Goal: Task Accomplishment & Management: Complete application form

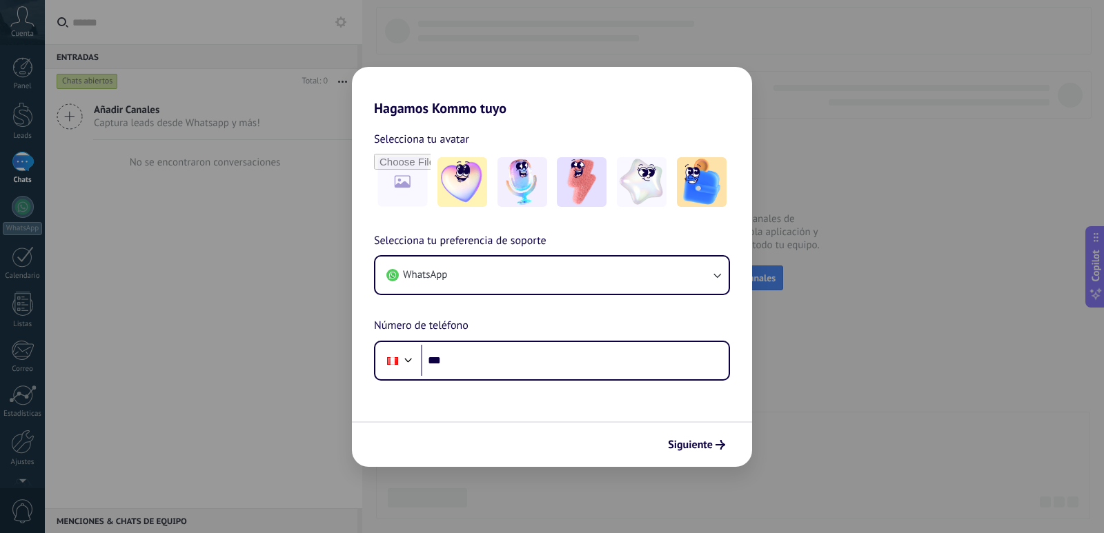
click at [834, 408] on div "Hagamos Kommo tuyo Selecciona tu avatar Selecciona tu preferencia de soporte Wh…" at bounding box center [552, 266] width 1104 height 533
click at [800, 426] on div "Hagamos Kommo tuyo Selecciona tu avatar Selecciona tu preferencia de soporte Wh…" at bounding box center [552, 266] width 1104 height 533
click at [704, 446] on span "Siguiente" at bounding box center [690, 445] width 45 height 10
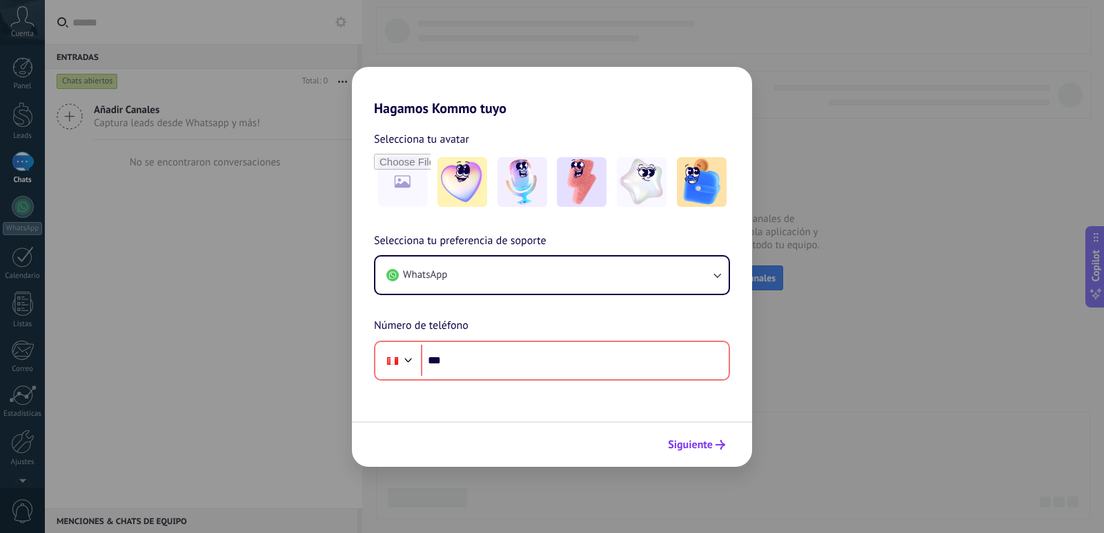
click at [704, 446] on span "Siguiente" at bounding box center [690, 445] width 45 height 10
click at [853, 392] on div "Hagamos Kommo tuyo Selecciona tu avatar Selecciona tu preferencia de soporte Wh…" at bounding box center [552, 266] width 1104 height 533
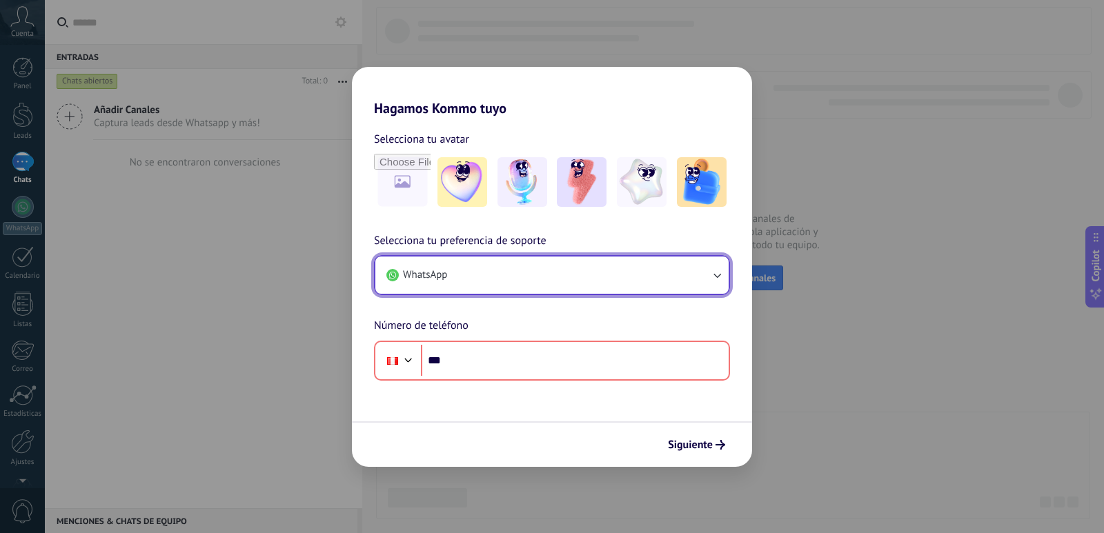
click at [702, 272] on button "WhatsApp" at bounding box center [551, 275] width 353 height 37
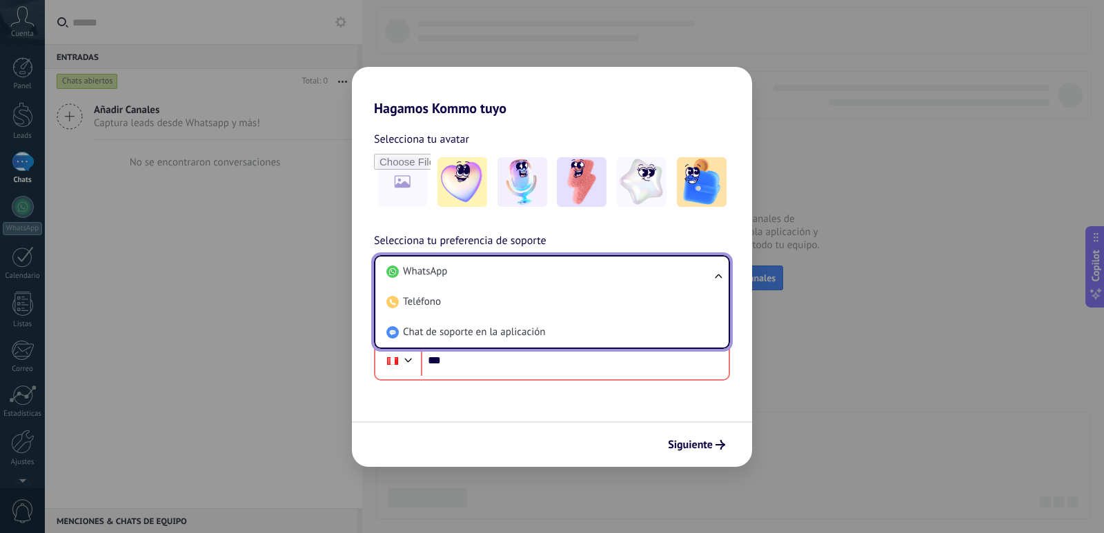
click at [702, 272] on li "WhatsApp" at bounding box center [549, 272] width 337 height 30
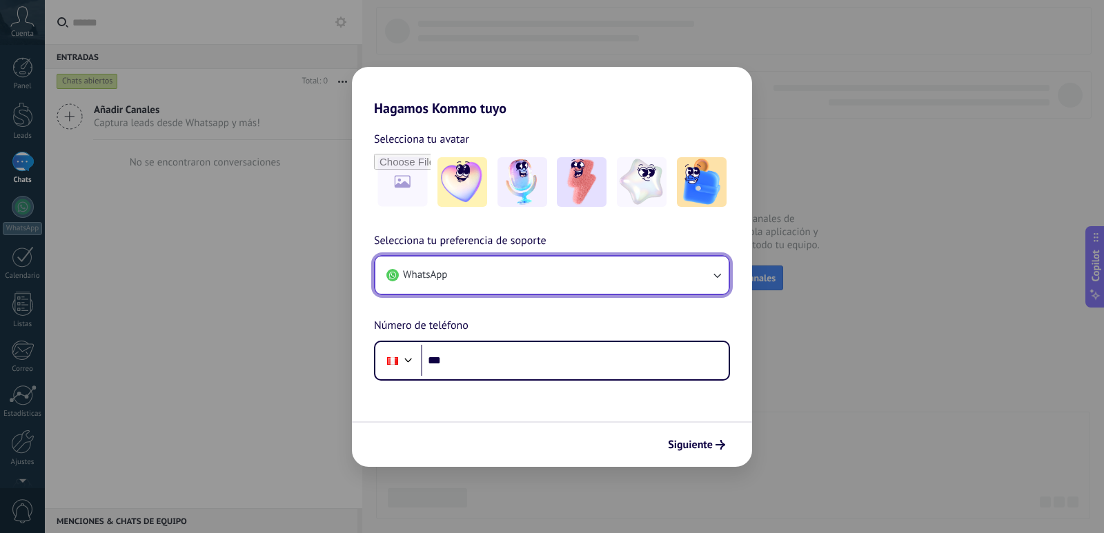
click at [702, 272] on button "WhatsApp" at bounding box center [551, 275] width 353 height 37
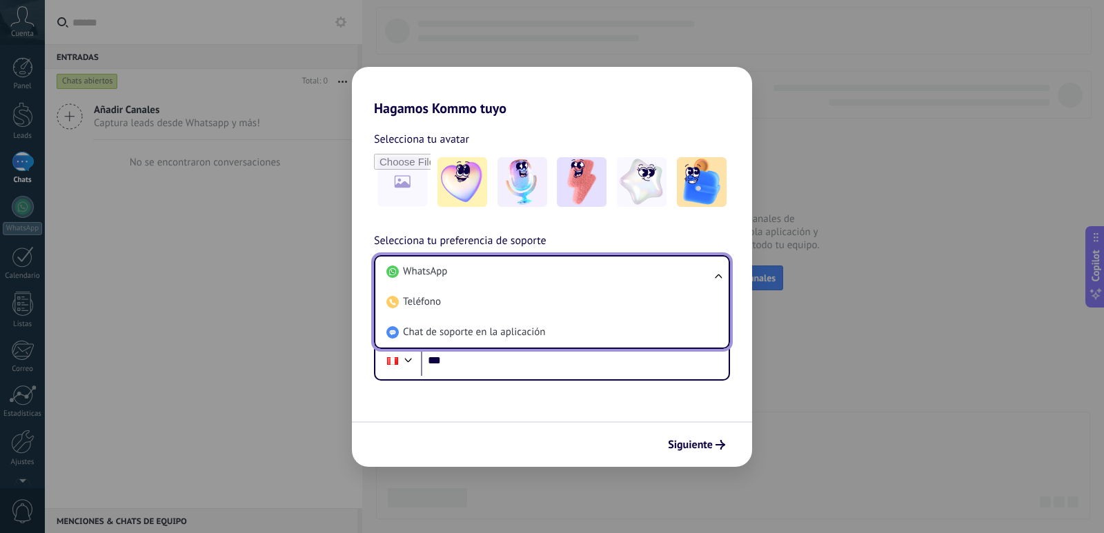
click at [788, 328] on div "Hagamos Kommo tuyo Selecciona tu avatar Selecciona tu preferencia de soporte Wh…" at bounding box center [552, 266] width 1104 height 533
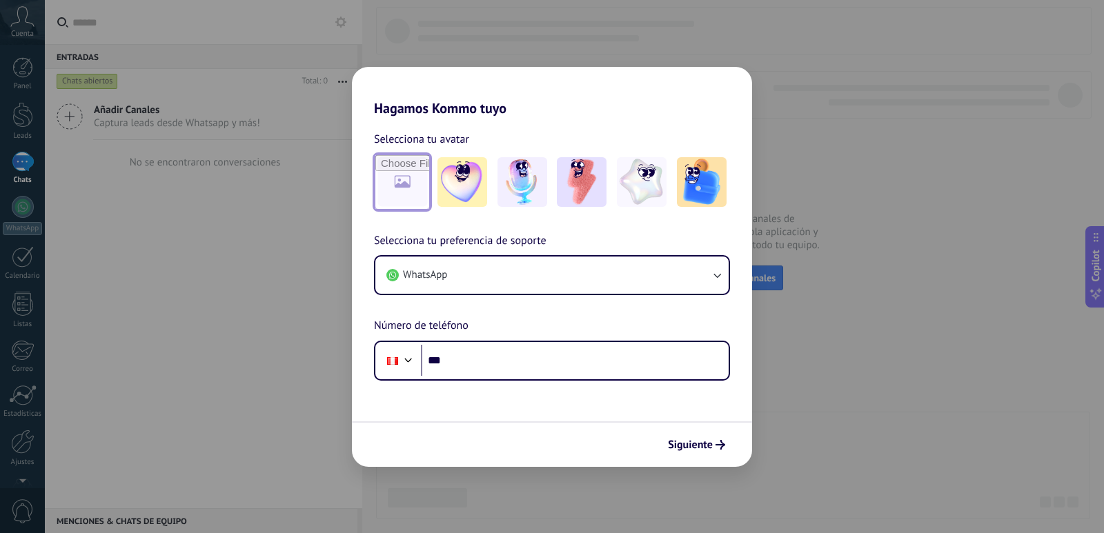
click at [399, 179] on input "file" at bounding box center [402, 182] width 54 height 54
type input "**********"
click at [406, 186] on input "file" at bounding box center [402, 182] width 54 height 54
click at [696, 448] on span "Siguiente" at bounding box center [690, 445] width 45 height 10
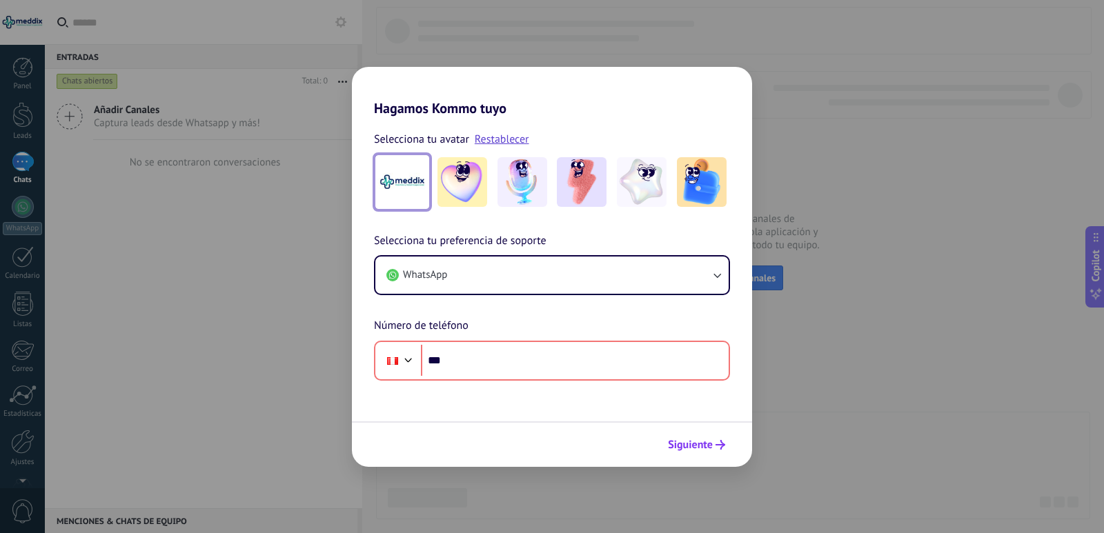
click at [696, 448] on span "Siguiente" at bounding box center [690, 445] width 45 height 10
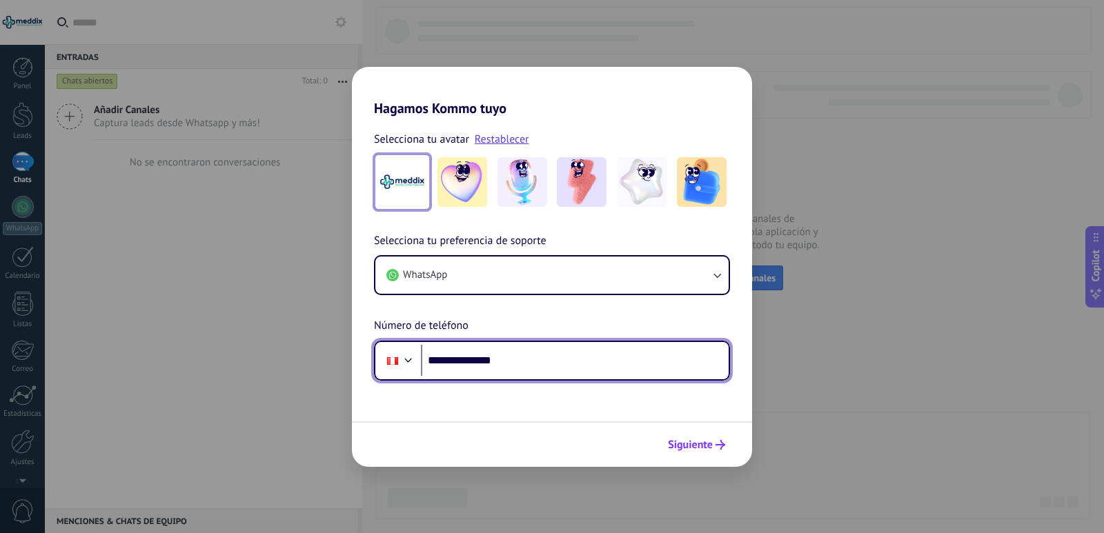
type input "**********"
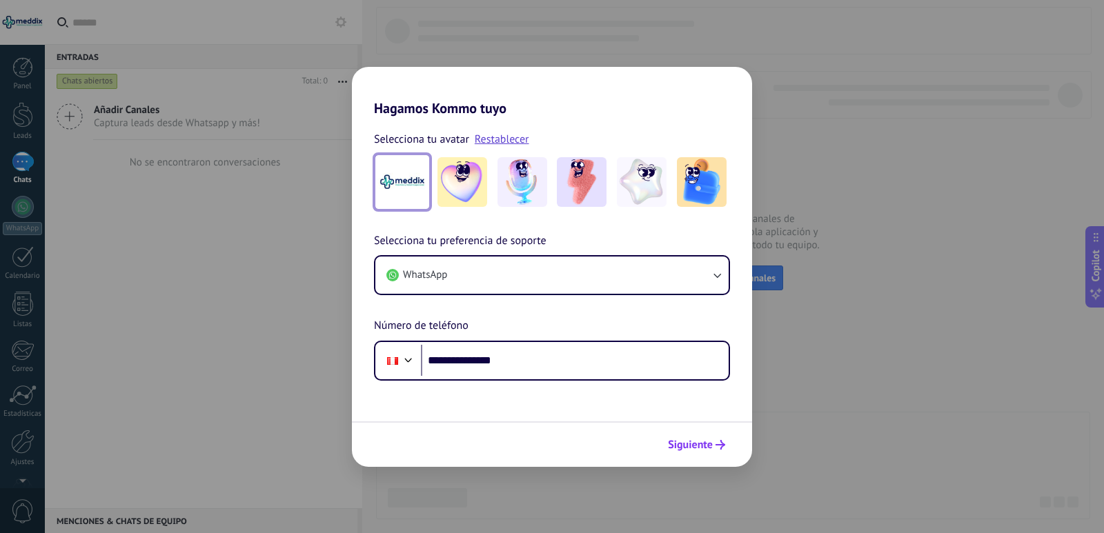
click at [693, 449] on span "Siguiente" at bounding box center [690, 445] width 45 height 10
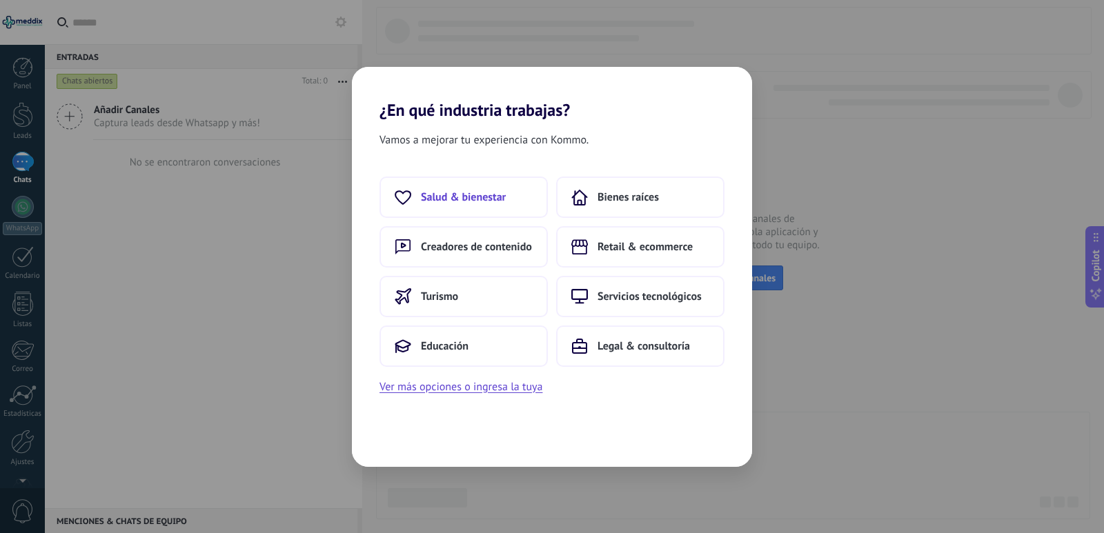
click at [483, 191] on span "Salud & bienestar" at bounding box center [463, 197] width 85 height 14
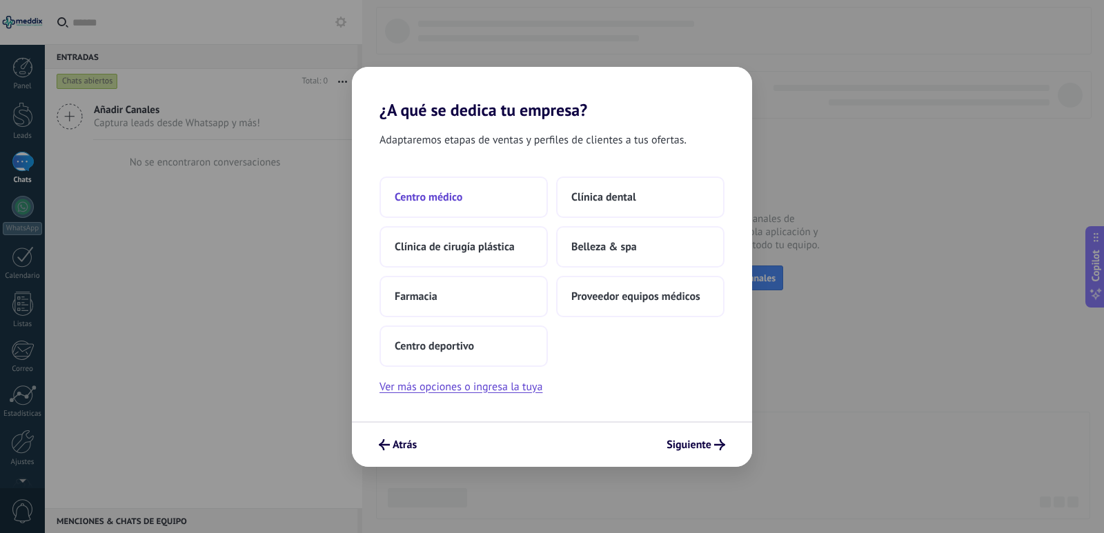
click at [466, 198] on button "Centro médico" at bounding box center [463, 197] width 168 height 41
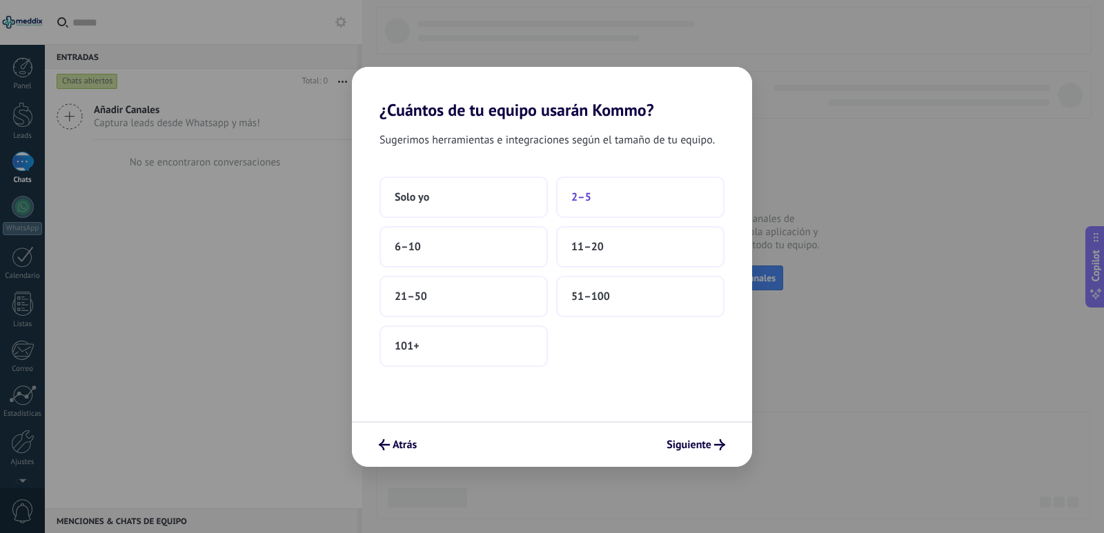
click at [596, 202] on button "2–5" at bounding box center [640, 197] width 168 height 41
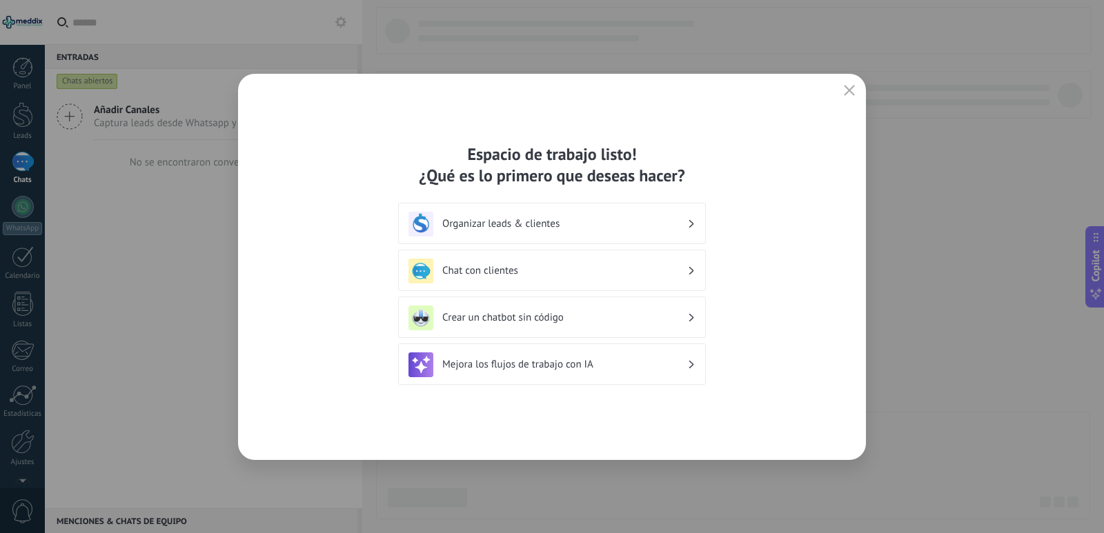
click at [608, 224] on h3 "Organizar leads & clientes" at bounding box center [564, 223] width 245 height 13
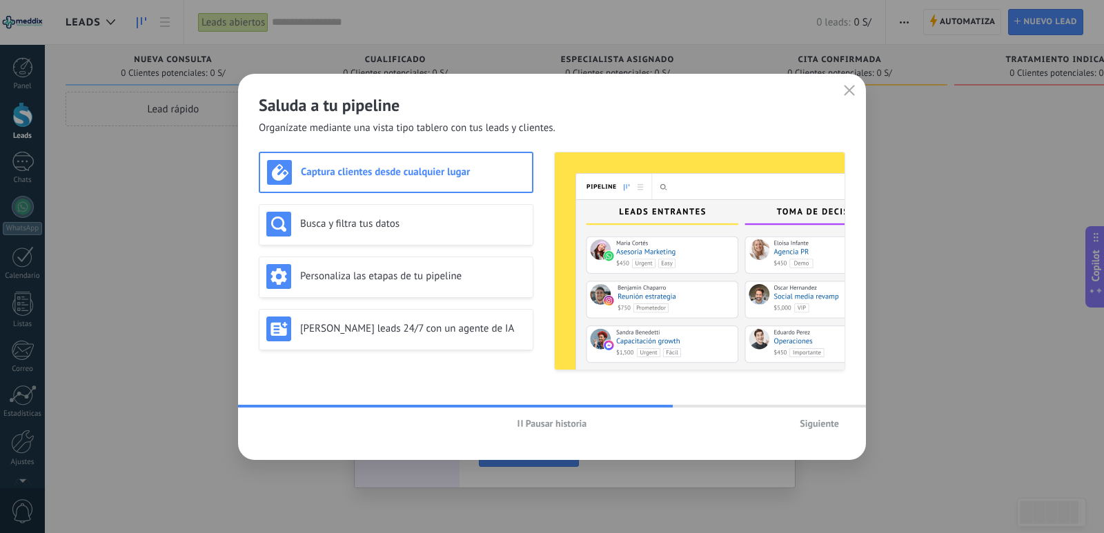
click at [823, 427] on span "Siguiente" at bounding box center [818, 424] width 39 height 10
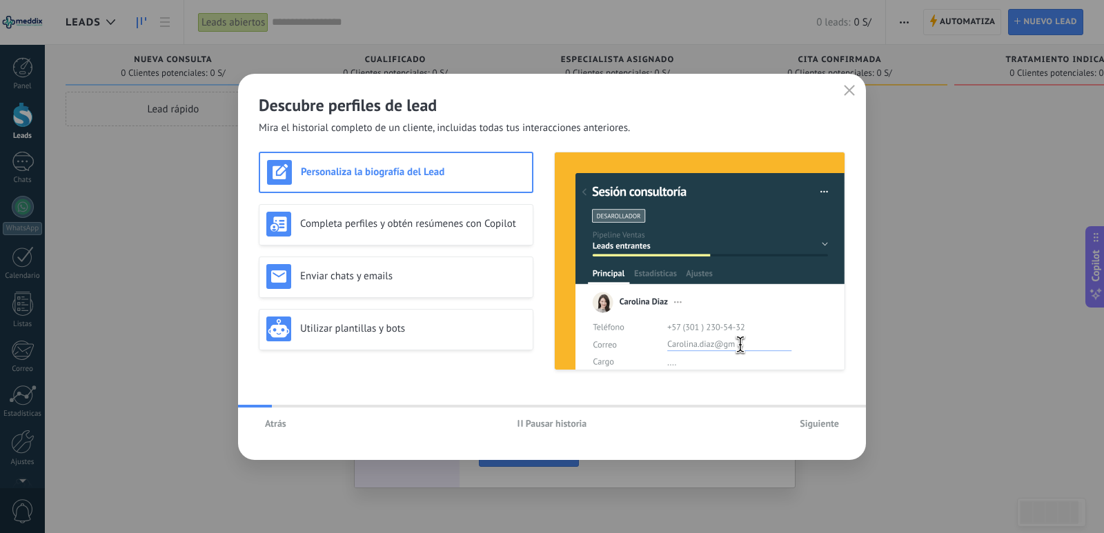
click at [823, 427] on span "Siguiente" at bounding box center [818, 424] width 39 height 10
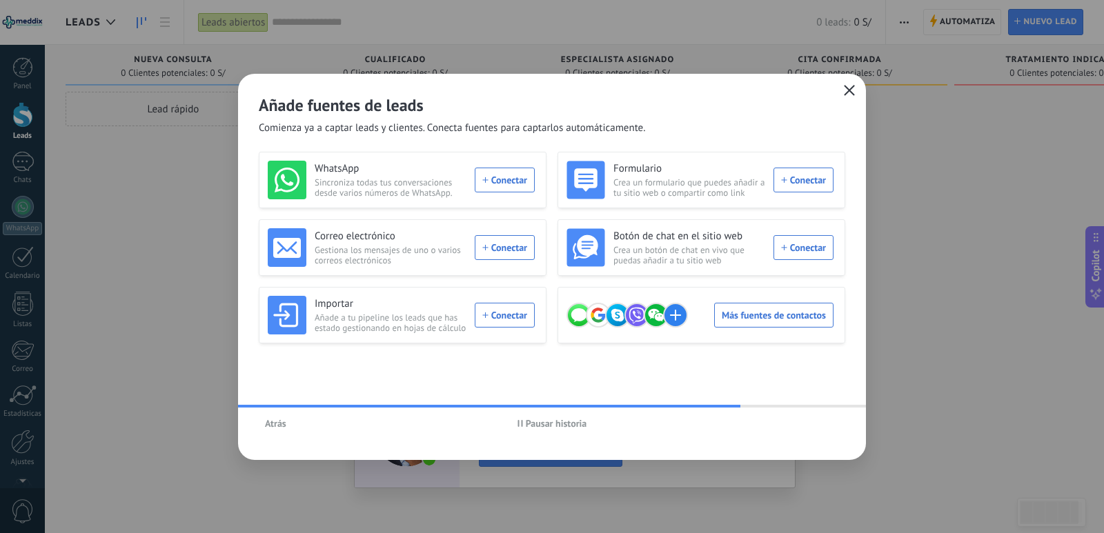
click at [846, 91] on icon "button" at bounding box center [849, 90] width 11 height 11
